Goal: Navigation & Orientation: Find specific page/section

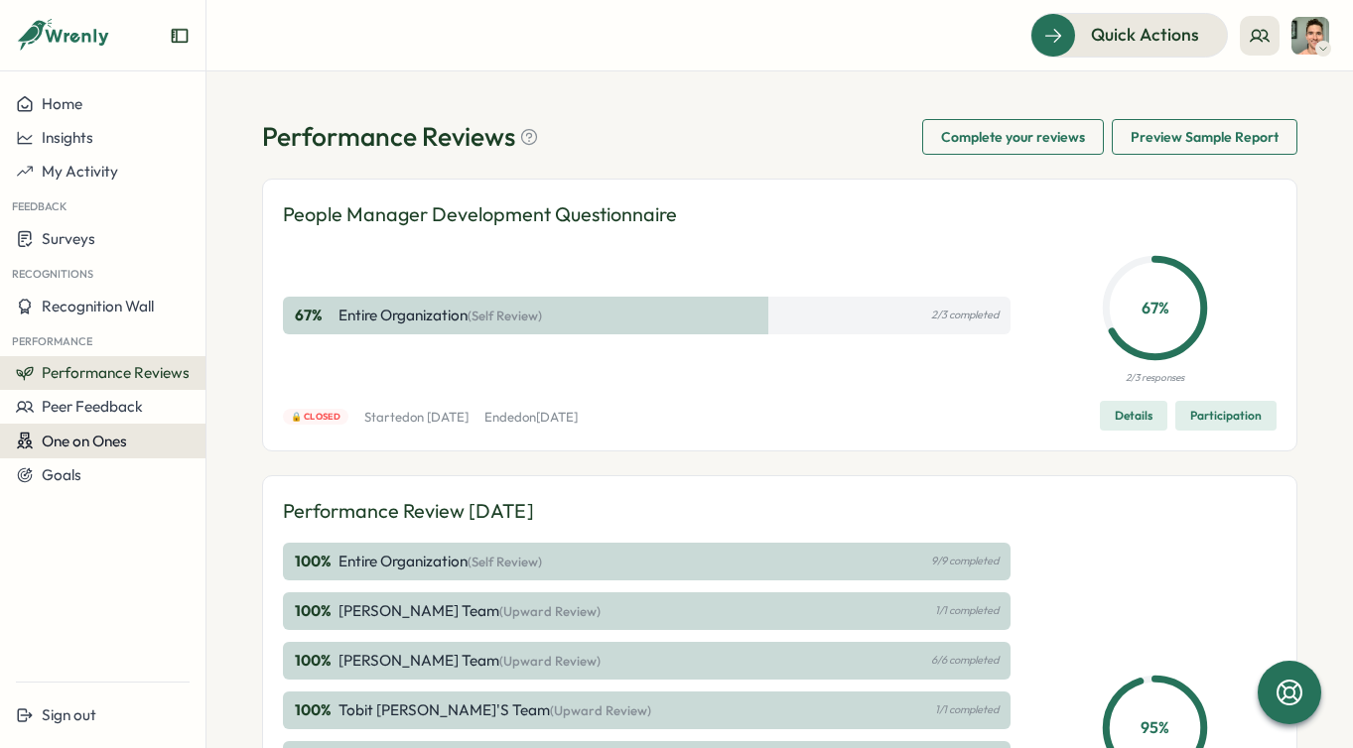
click at [125, 445] on span "One on Ones" at bounding box center [84, 441] width 85 height 19
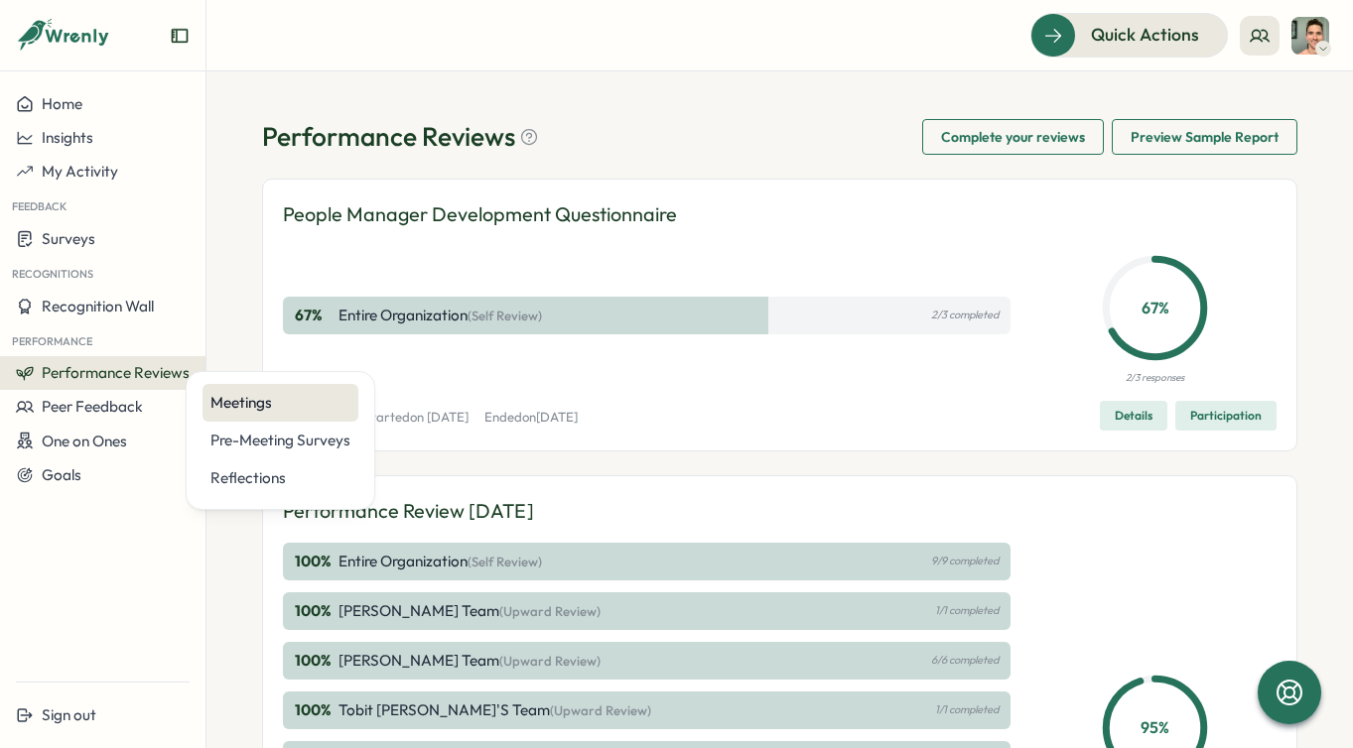
click at [234, 415] on div "Meetings" at bounding box center [280, 403] width 156 height 38
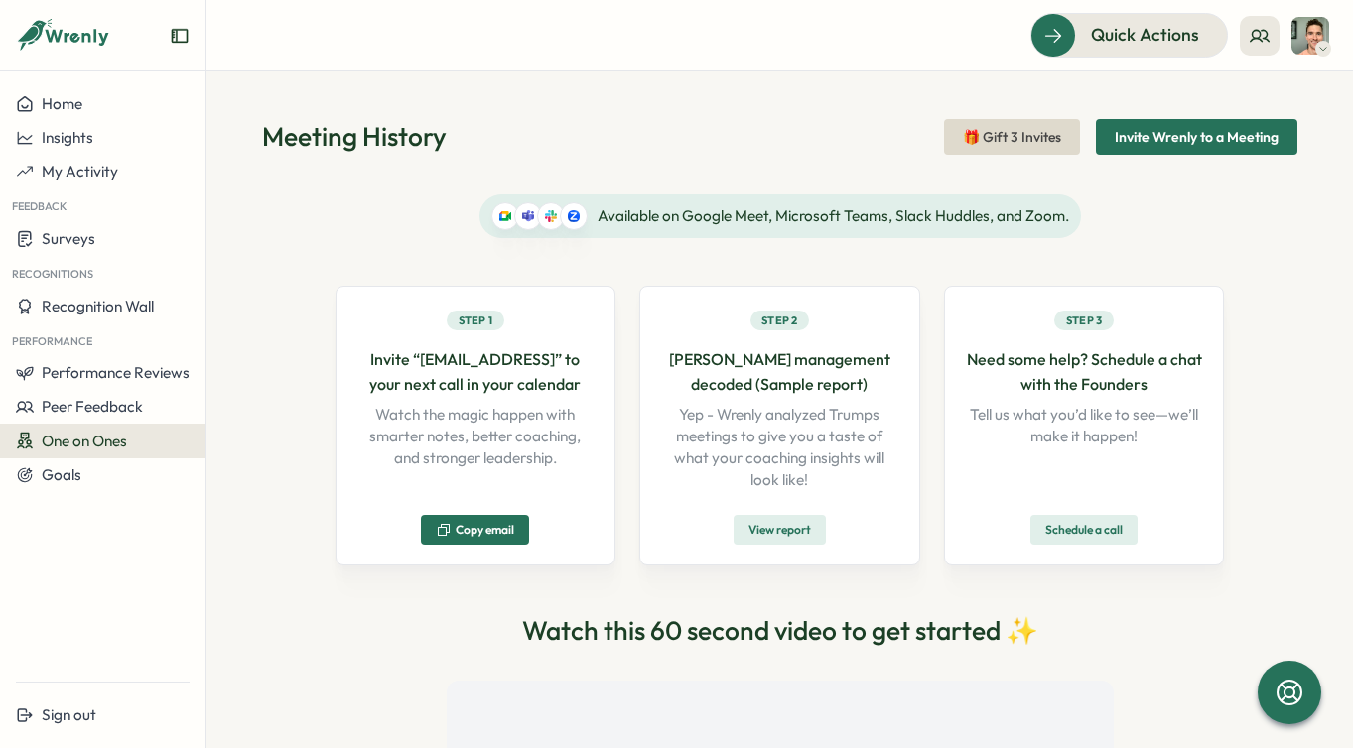
click at [143, 444] on div "One on Ones" at bounding box center [103, 441] width 174 height 19
click at [258, 273] on div "Meeting History 🎁 Gift 3 Invites Invite Wrenly to a Meeting Available on Google…" at bounding box center [779, 409] width 1146 height 677
click at [67, 93] on button "Home" at bounding box center [102, 104] width 205 height 34
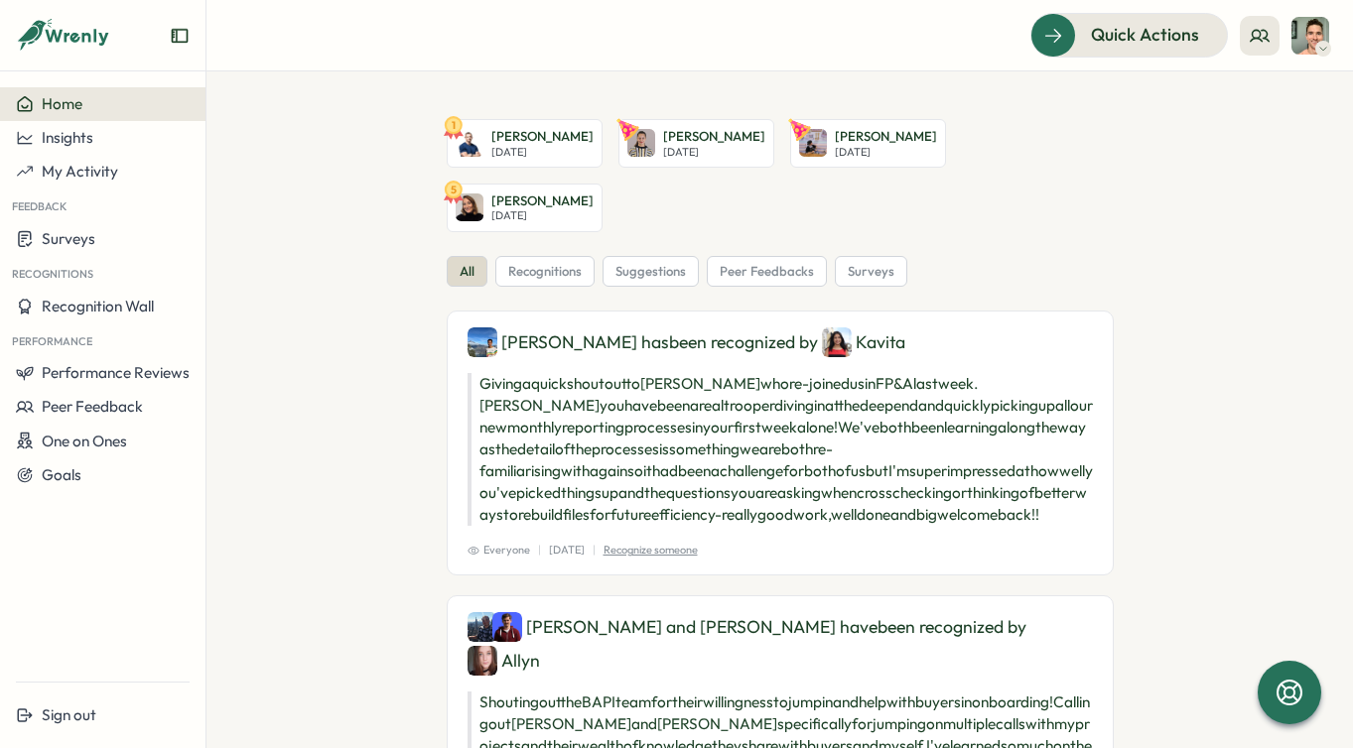
click at [215, 441] on section "1 [PERSON_NAME][DATE] [PERSON_NAME] [DATE] [PERSON_NAME] [DATE] 5 [PERSON_NAME]…" at bounding box center [779, 409] width 1146 height 677
click at [1269, 28] on icon at bounding box center [1260, 36] width 20 height 20
click at [1264, 99] on div "My Team" at bounding box center [1260, 98] width 125 height 22
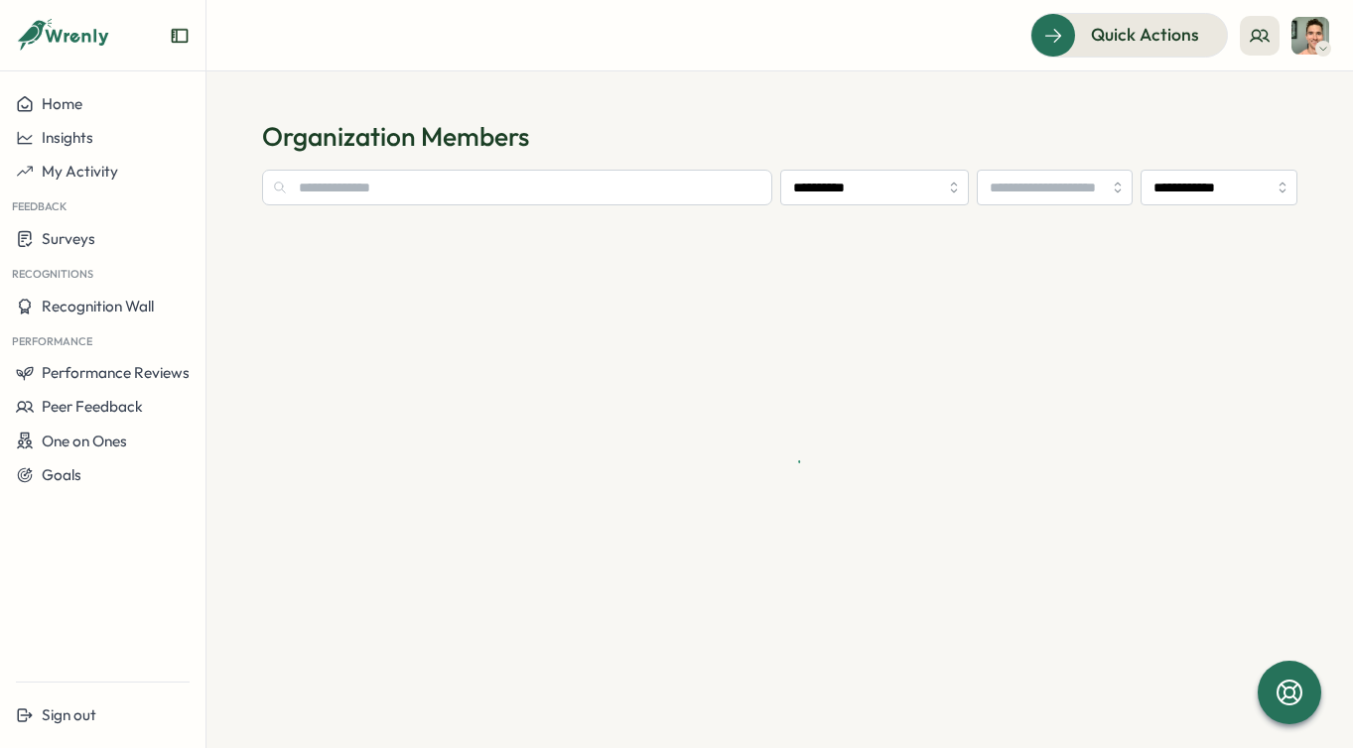
type input "**********"
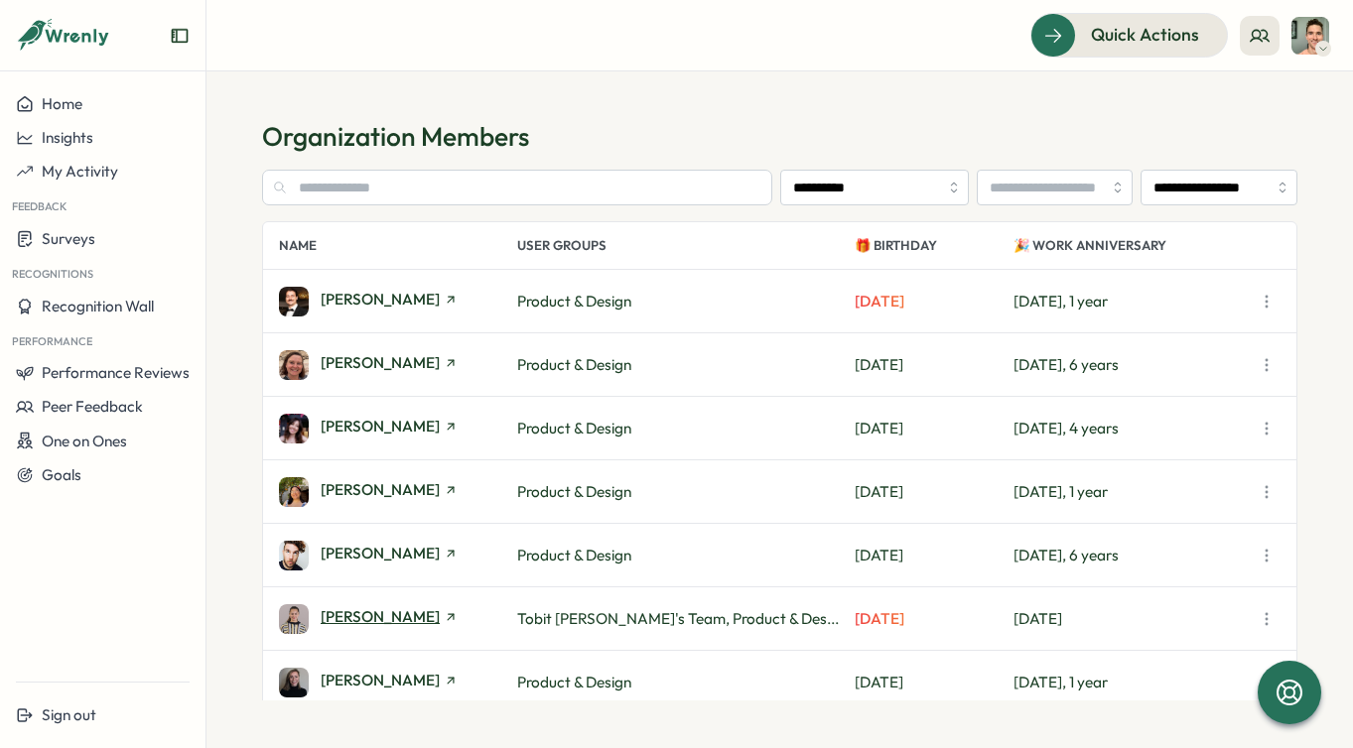
click at [448, 616] on line at bounding box center [451, 617] width 6 height 6
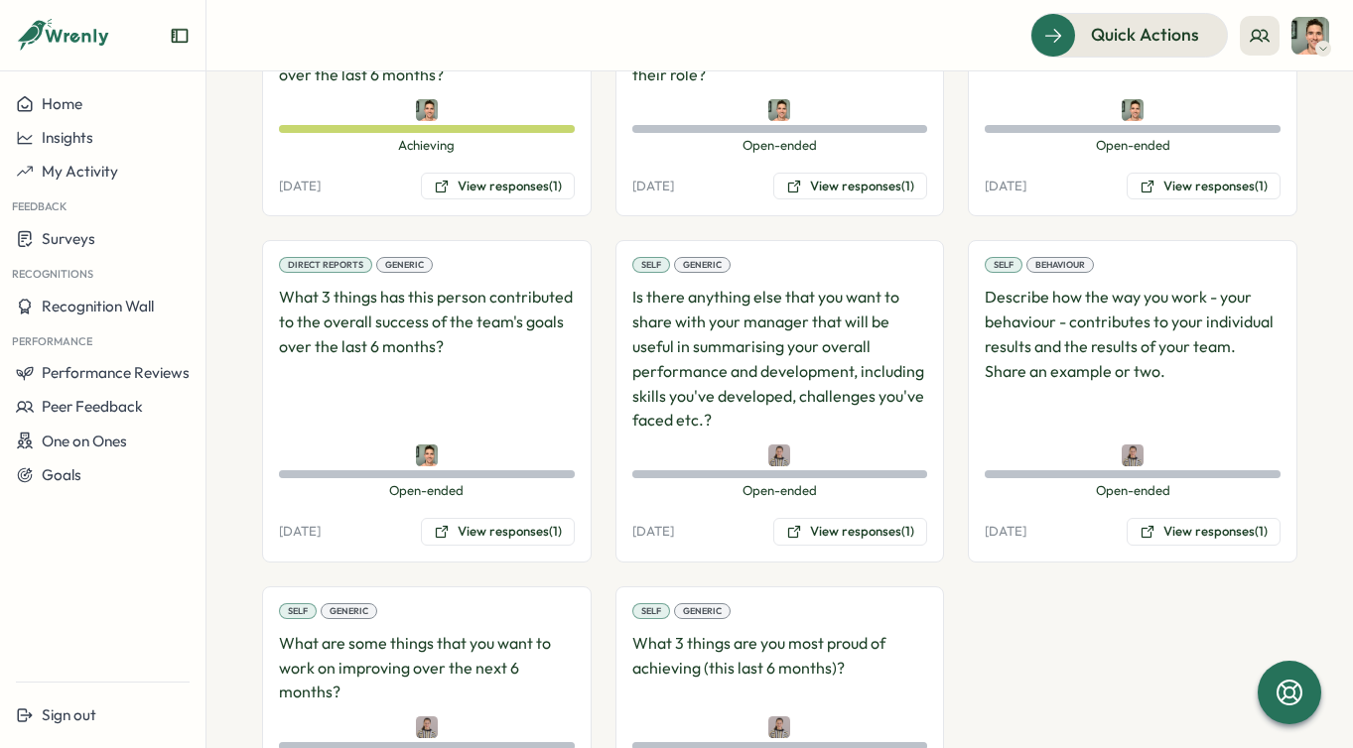
scroll to position [2050, 0]
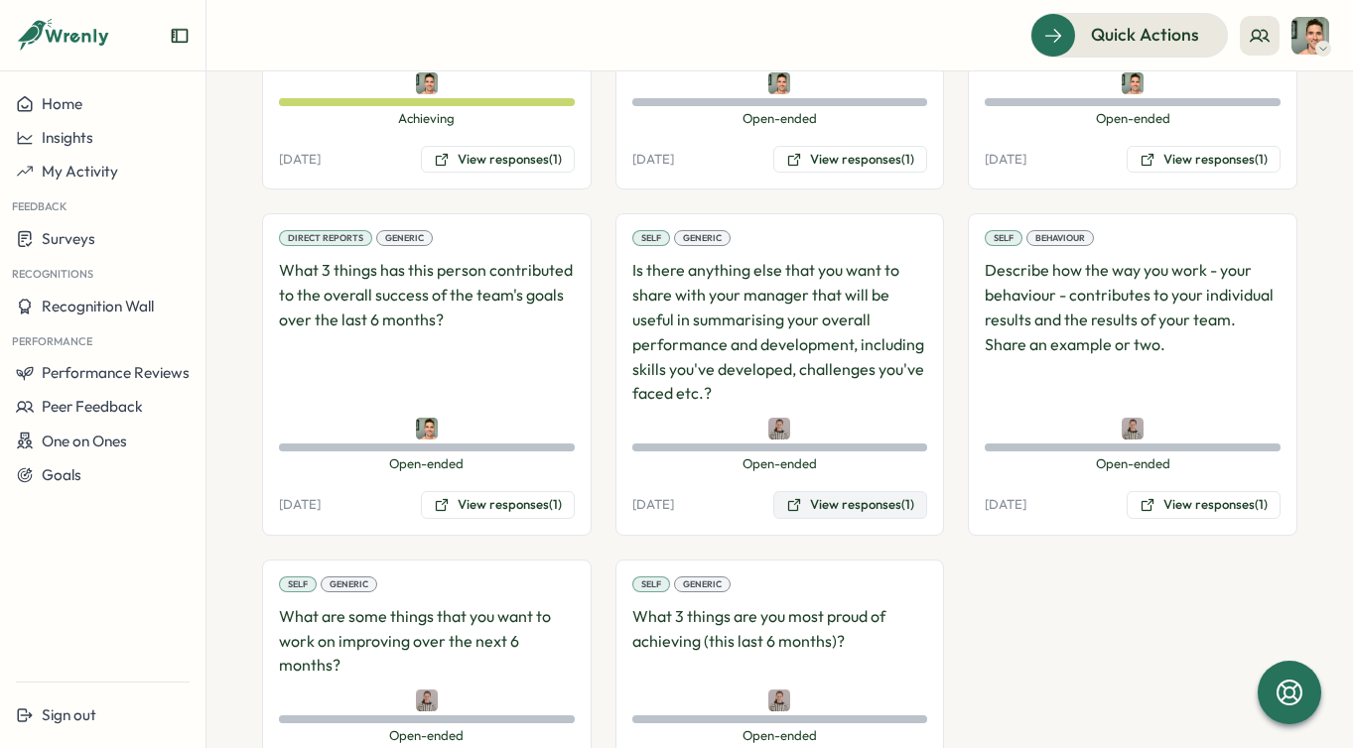
click at [820, 491] on button "View responses (1)" at bounding box center [850, 505] width 154 height 28
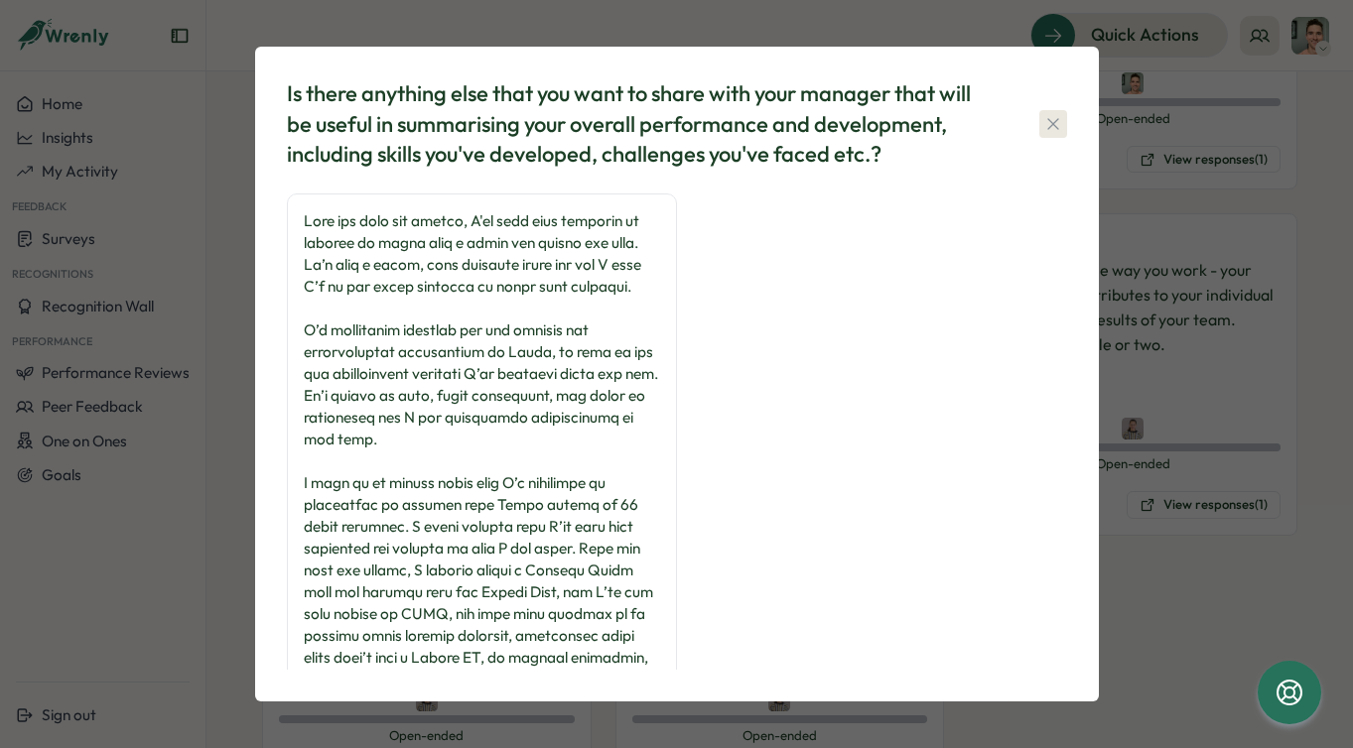
click at [1055, 123] on icon "button" at bounding box center [1053, 124] width 20 height 20
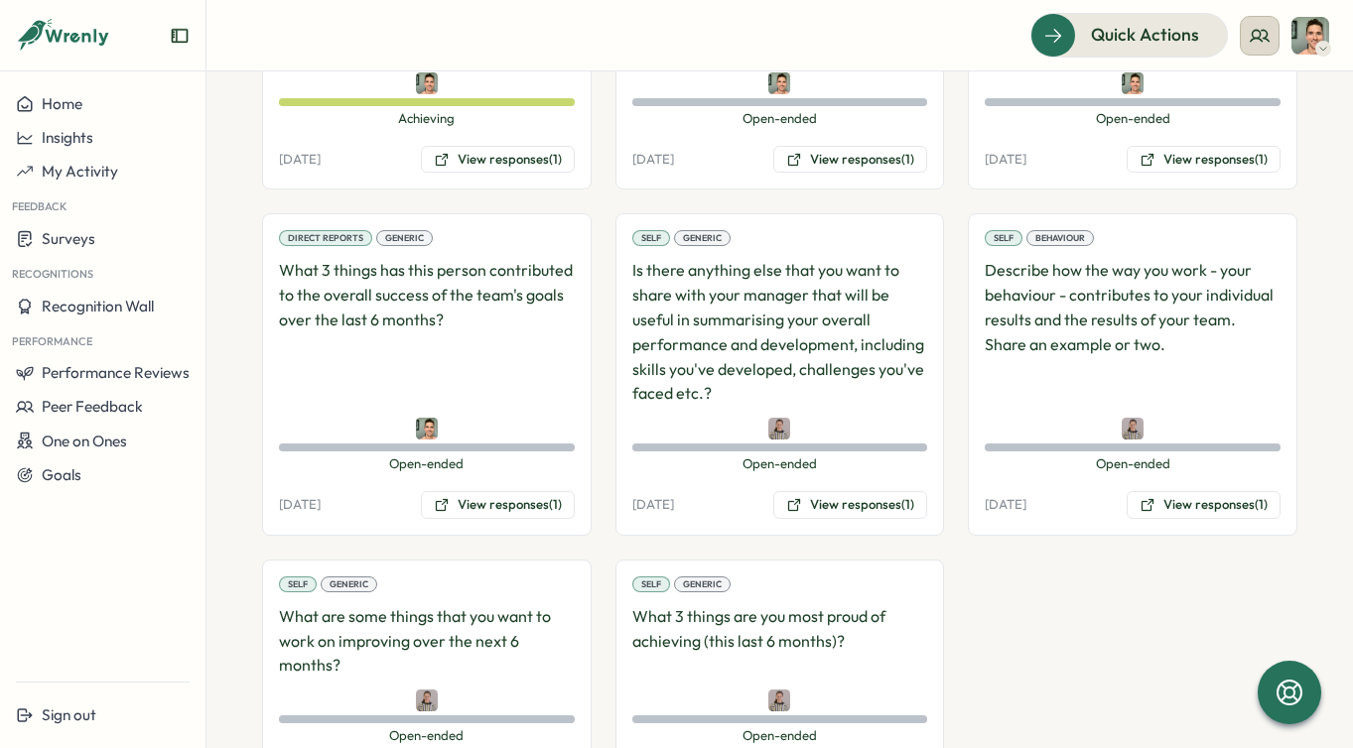
click at [1263, 39] on icon at bounding box center [1260, 36] width 20 height 20
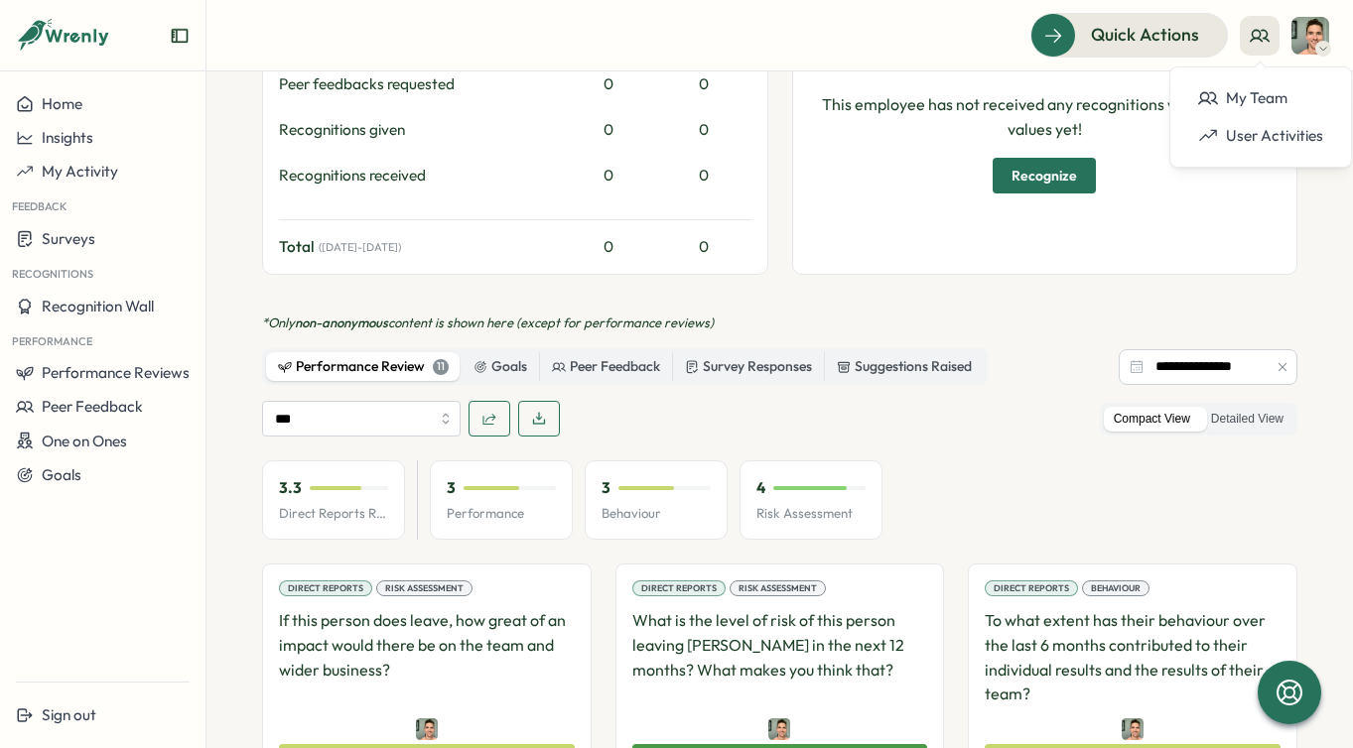
scroll to position [1109, 0]
